Goal: Task Accomplishment & Management: Complete application form

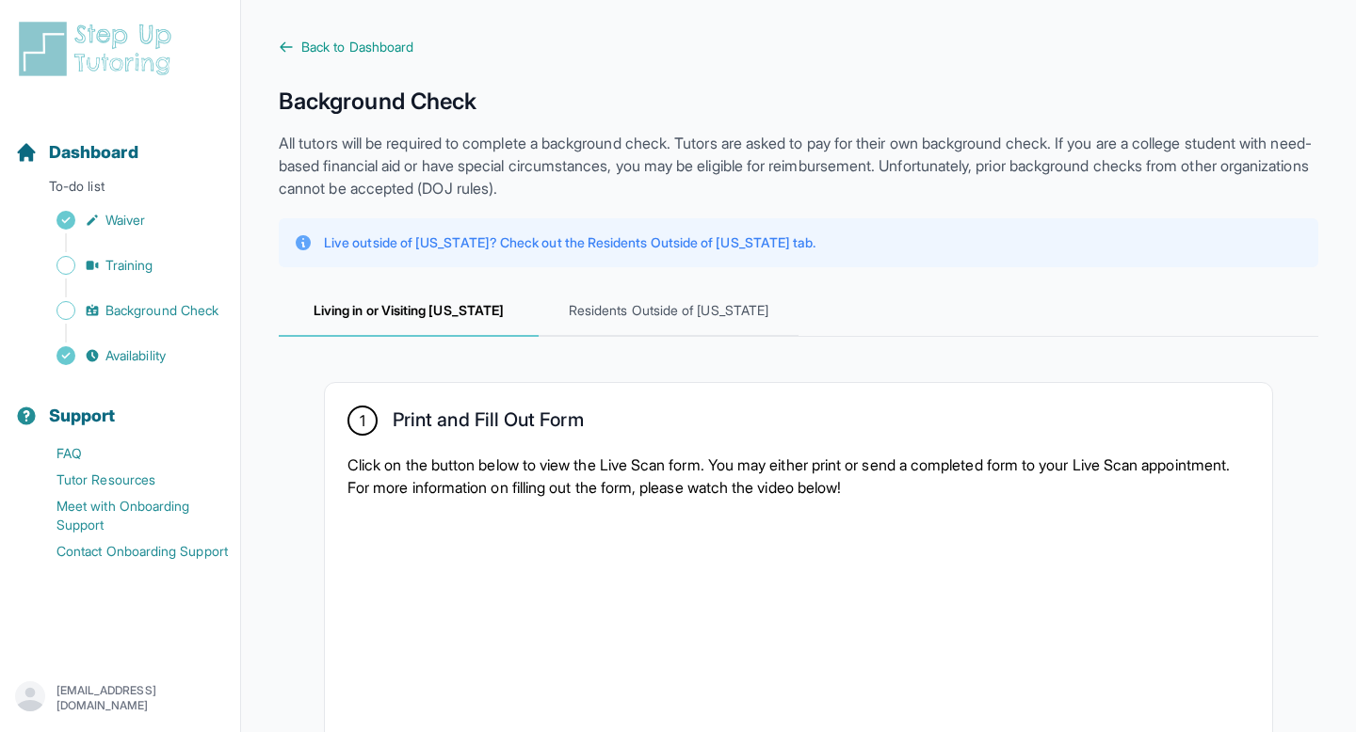
scroll to position [653, 0]
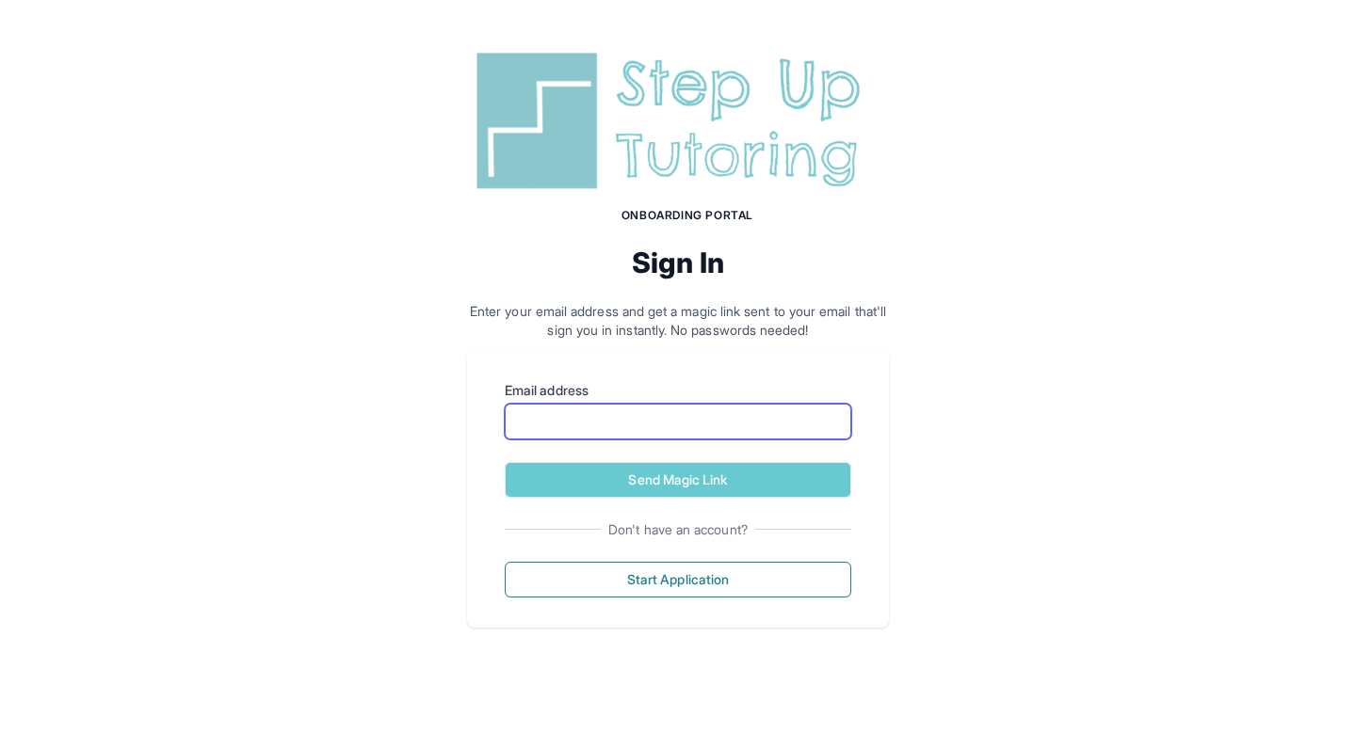
click at [636, 425] on input "Email address" at bounding box center [678, 422] width 346 height 36
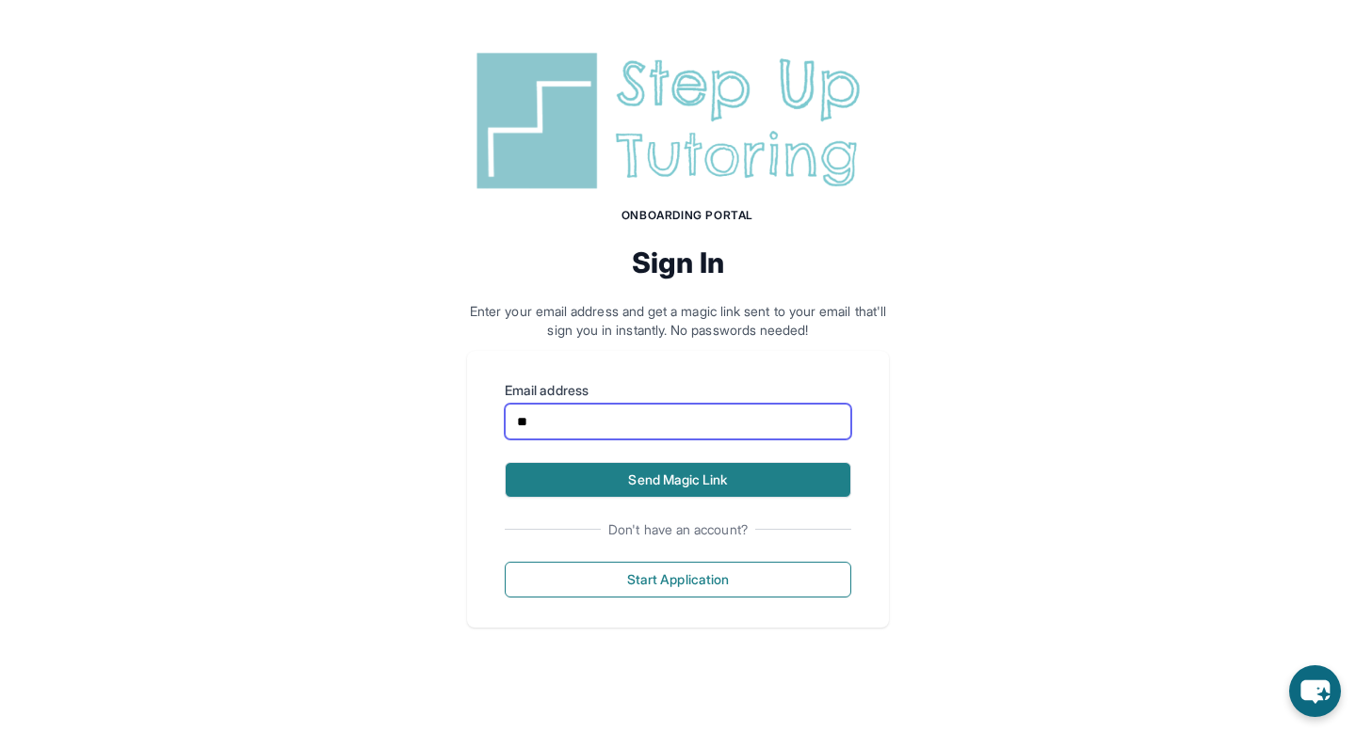
type input "**********"
click at [653, 477] on button "Send Magic Link" at bounding box center [678, 480] width 346 height 36
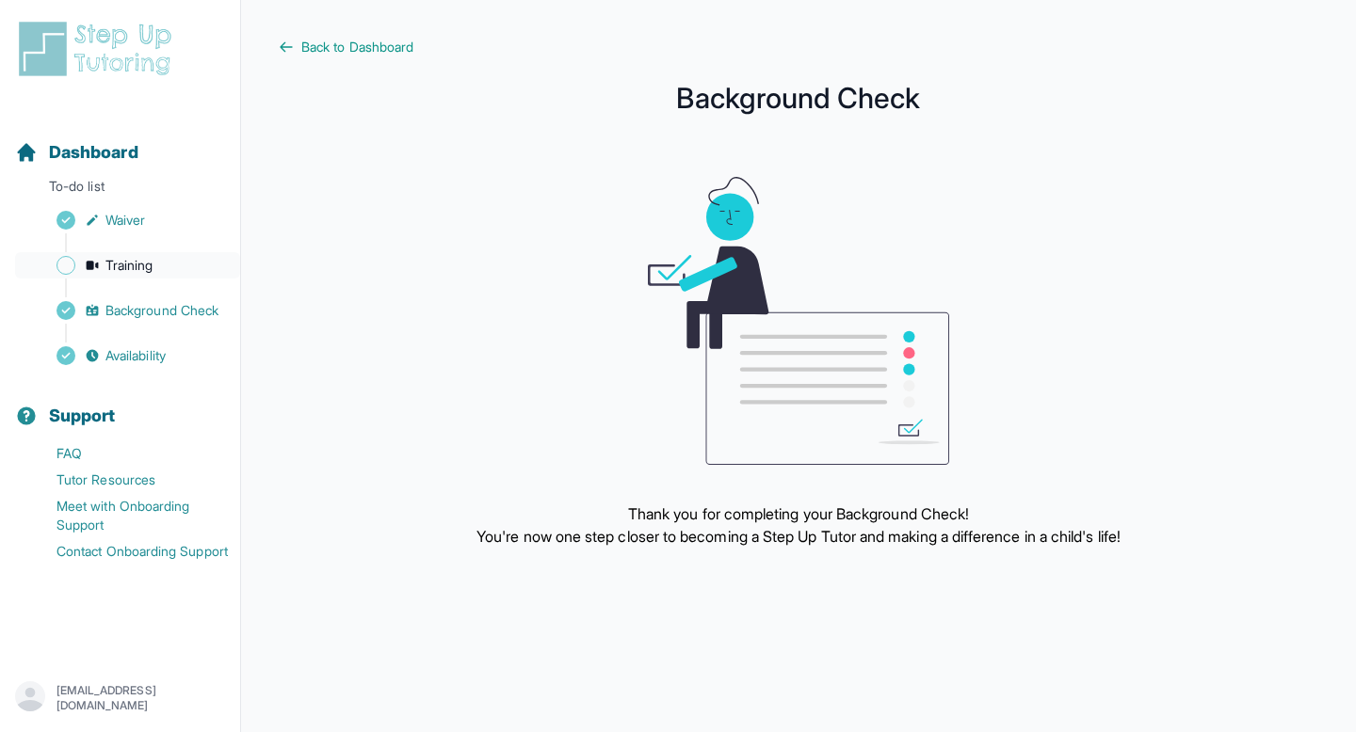
click at [159, 264] on link "Training" at bounding box center [127, 265] width 225 height 26
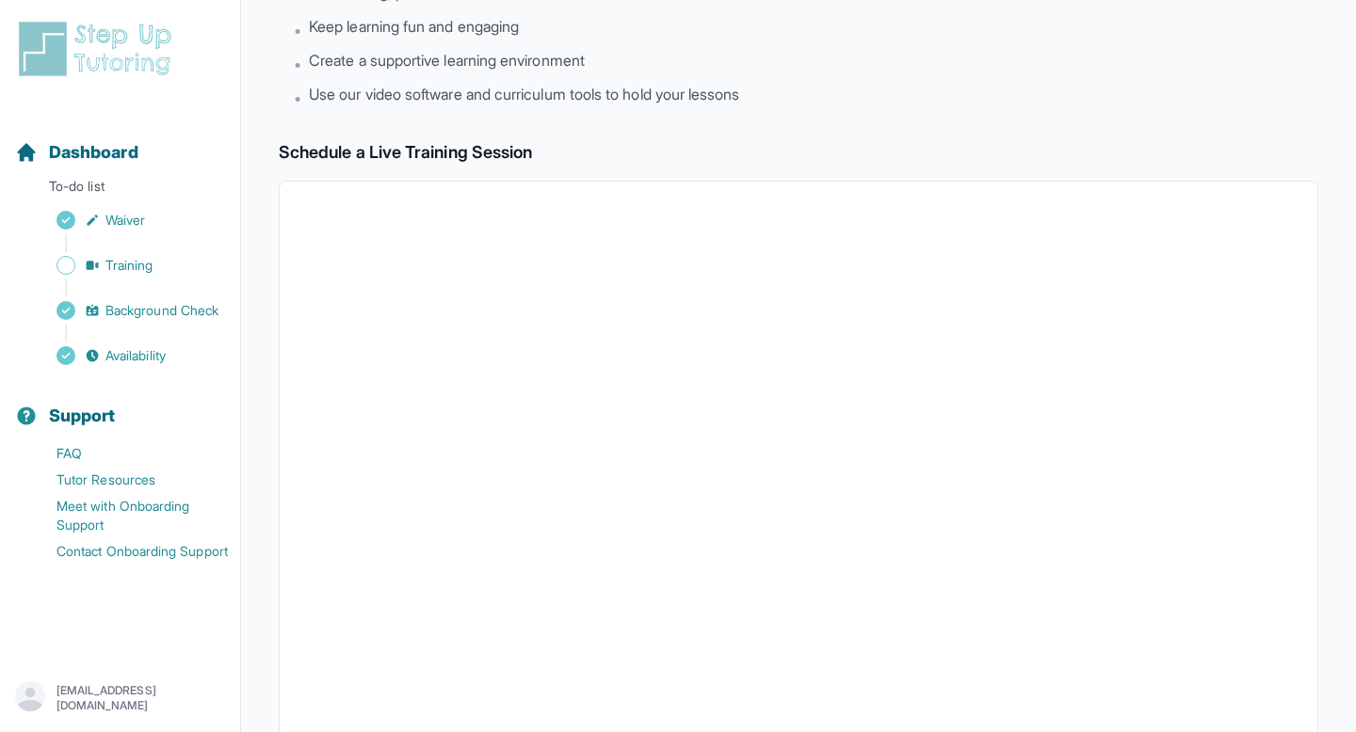
scroll to position [200, 0]
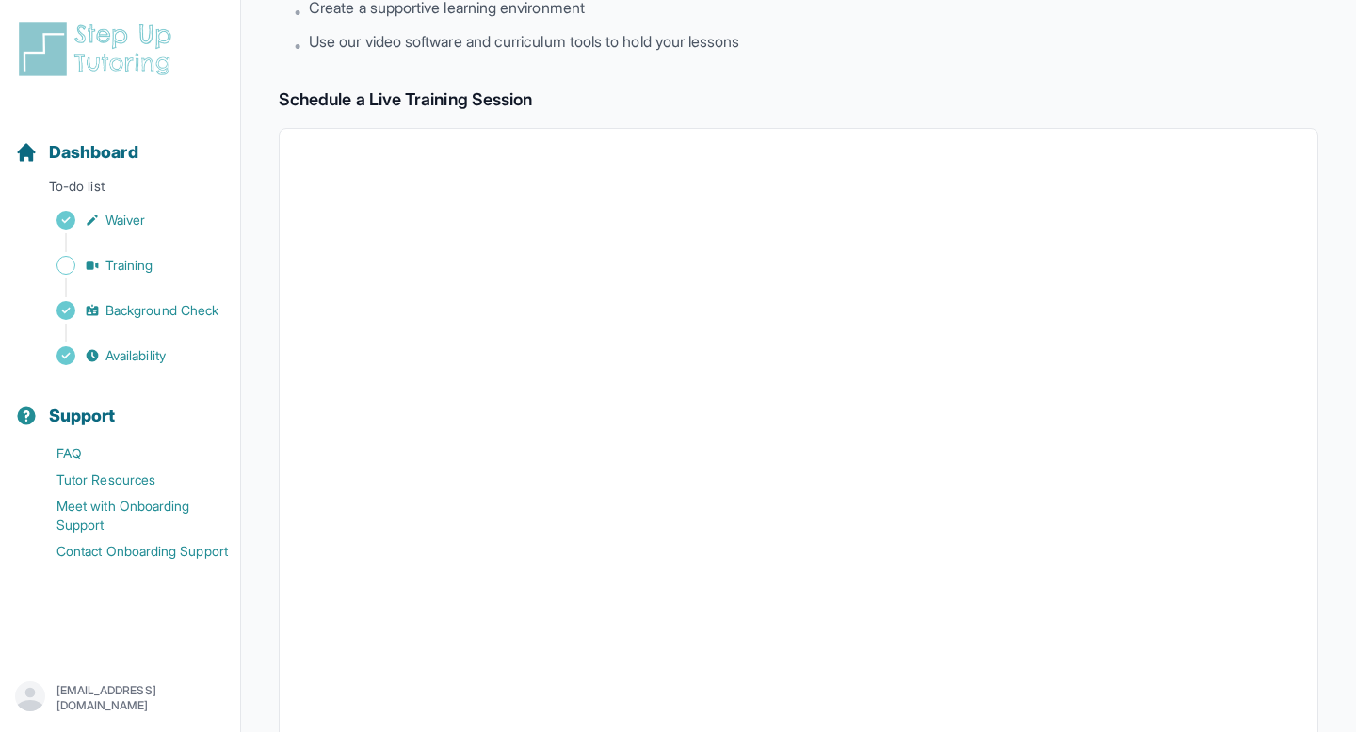
scroll to position [264, 0]
